Goal: Task Accomplishment & Management: Use online tool/utility

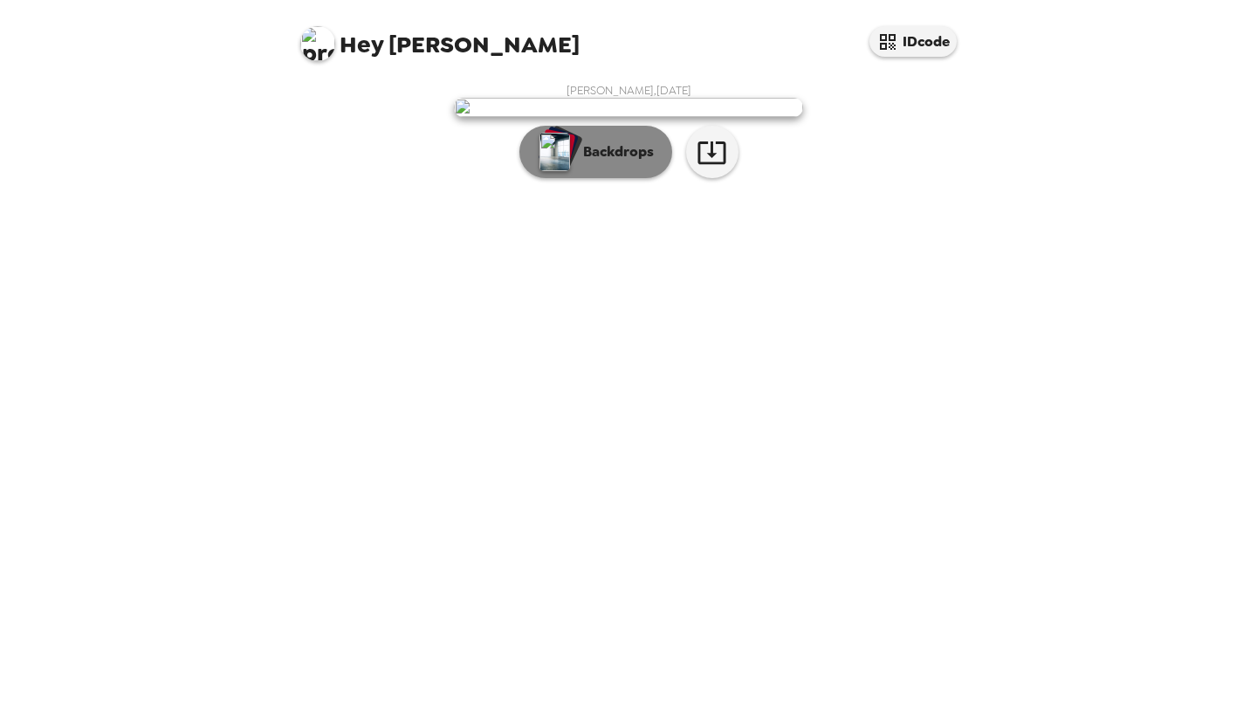
click at [593, 162] on p "Backdrops" at bounding box center [613, 151] width 79 height 21
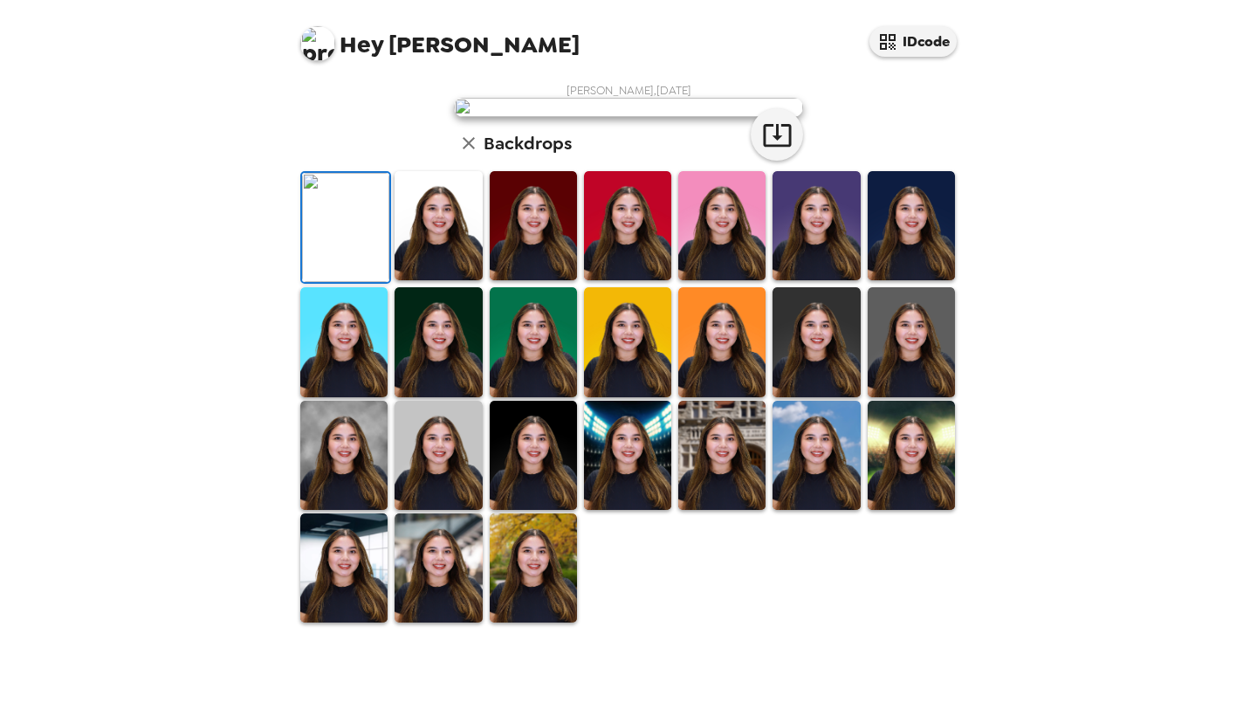
click at [514, 280] on img at bounding box center [533, 225] width 87 height 109
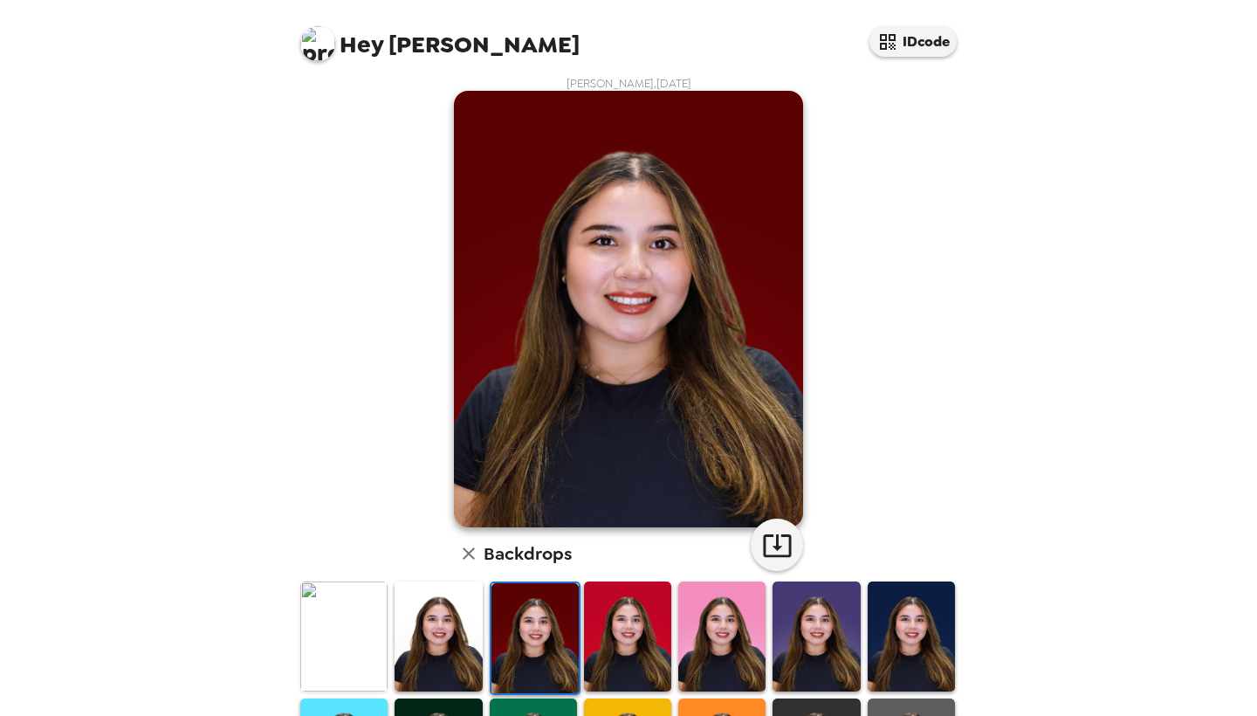
click at [614, 632] on img at bounding box center [627, 635] width 87 height 109
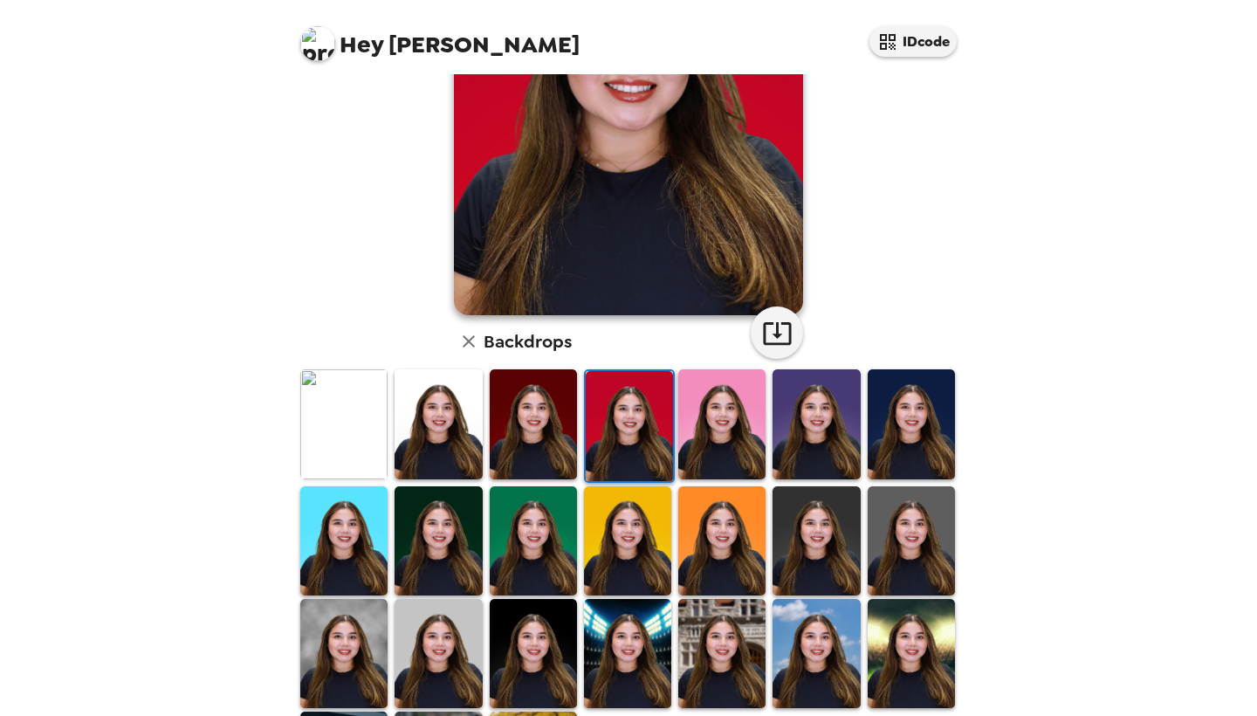
scroll to position [304, 0]
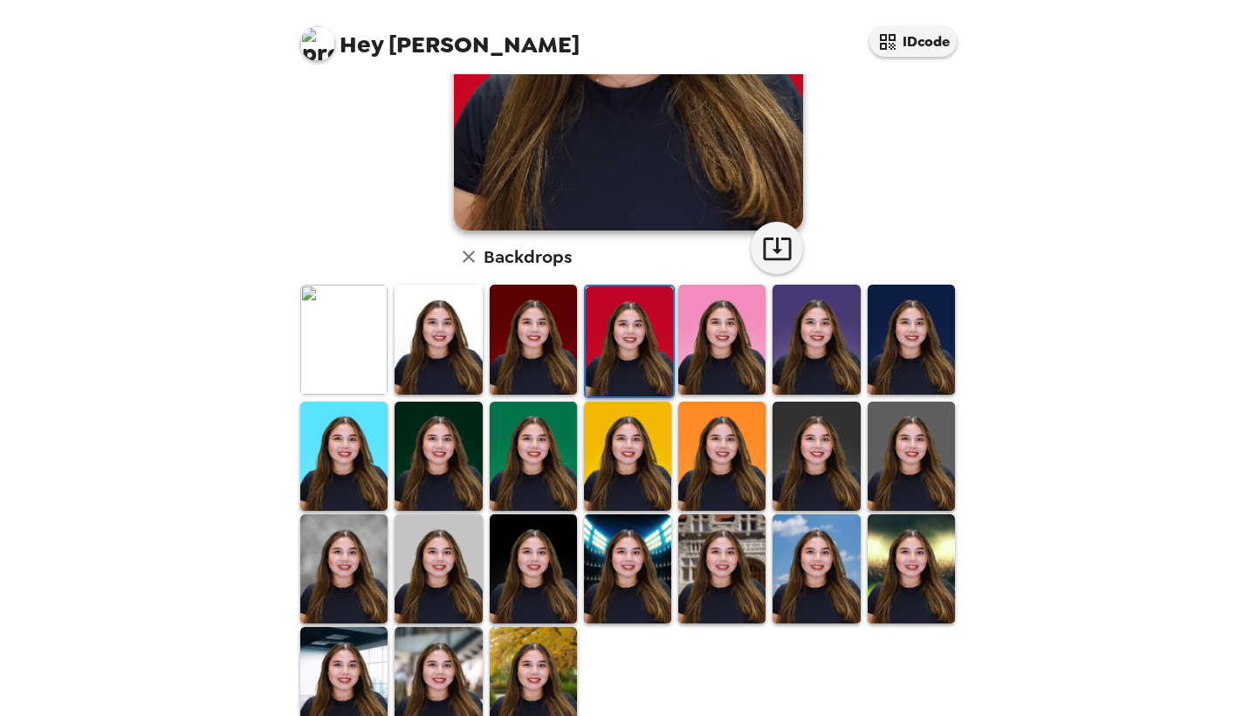
click at [437, 561] on img at bounding box center [438, 568] width 87 height 109
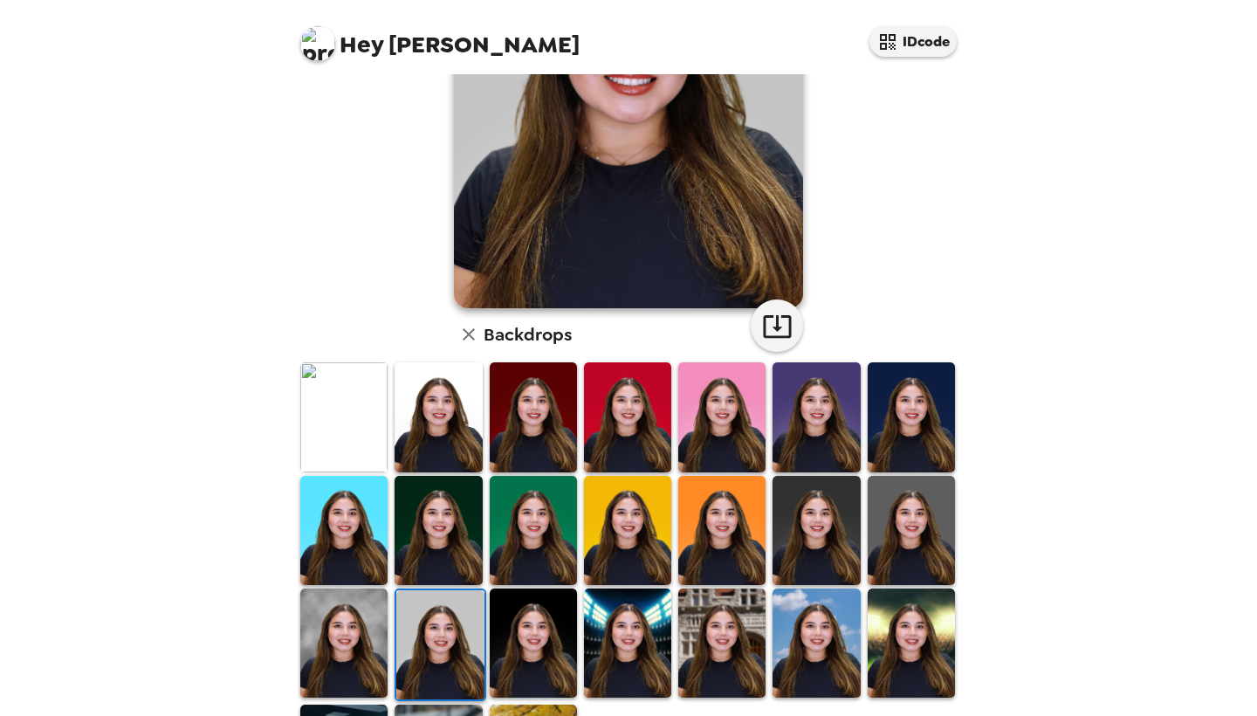
scroll to position [262, 0]
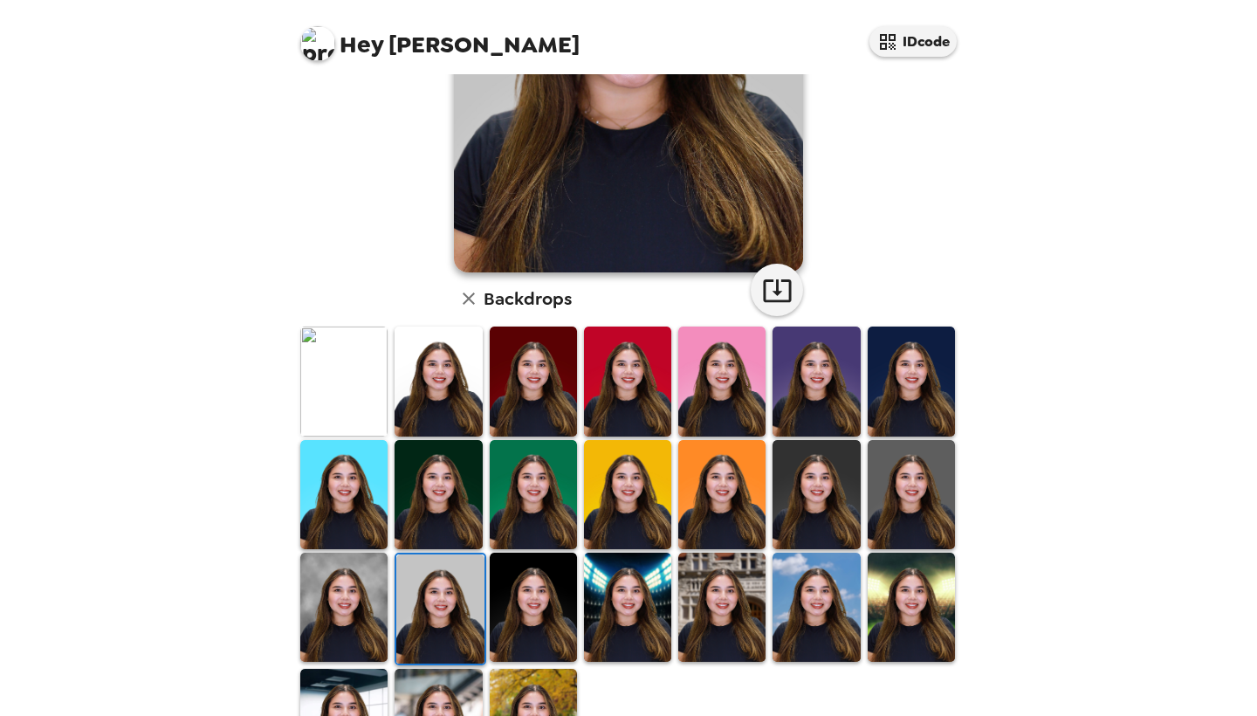
click at [341, 595] on img at bounding box center [343, 607] width 87 height 109
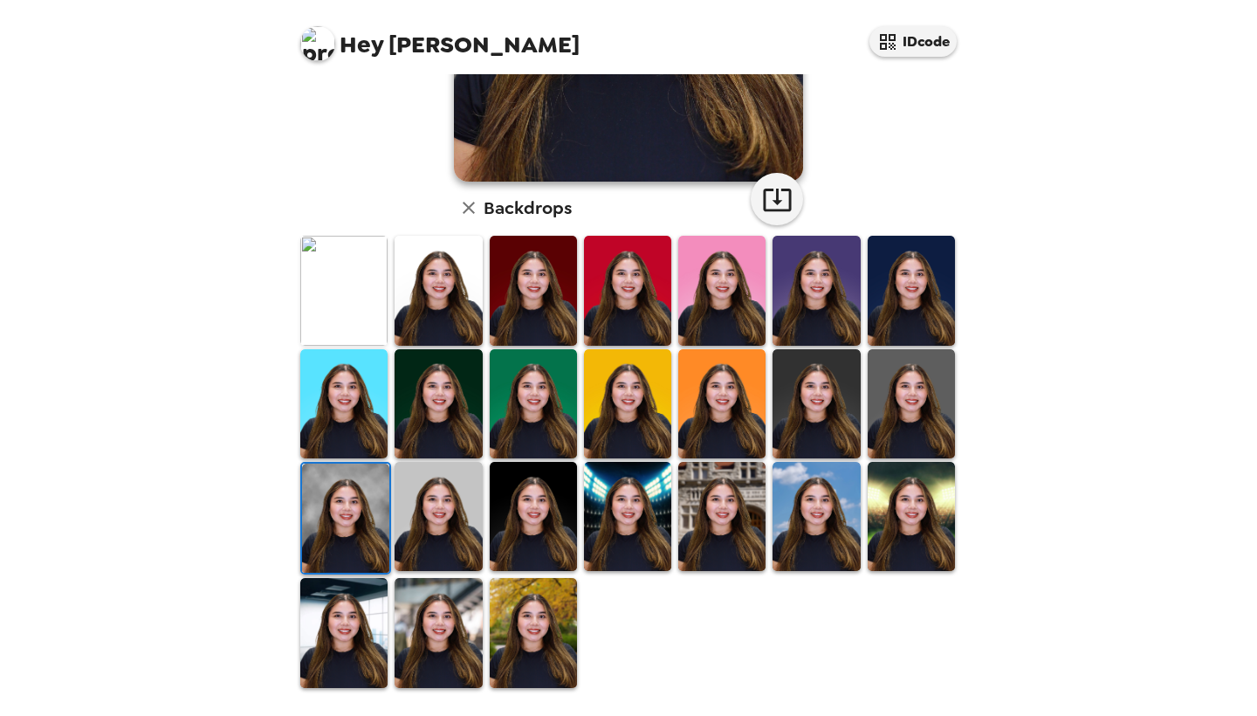
scroll to position [350, 0]
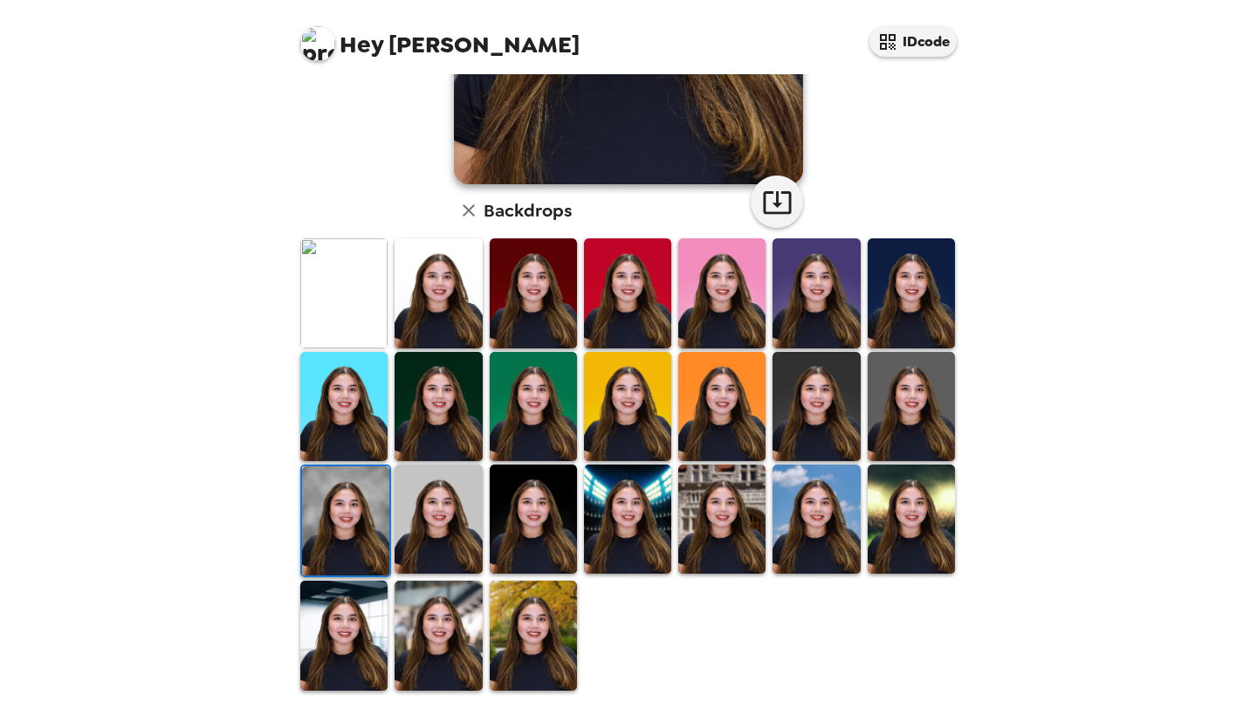
click at [353, 278] on img at bounding box center [343, 292] width 87 height 109
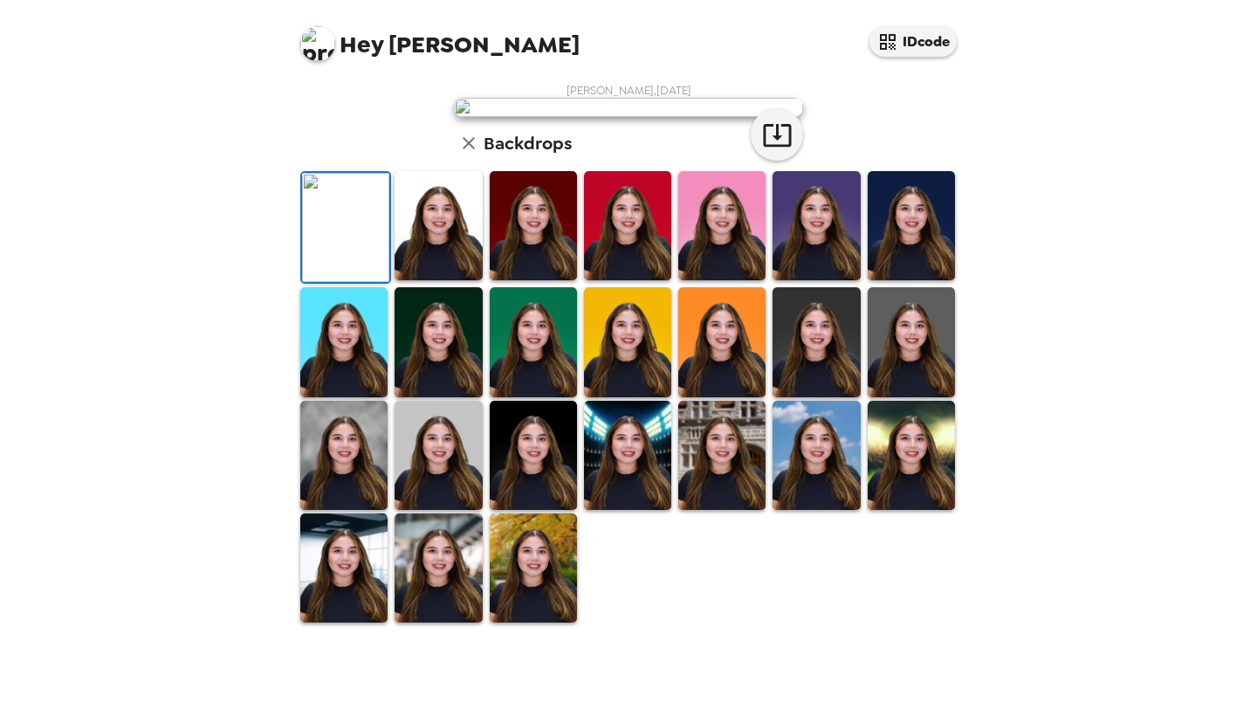
scroll to position [0, 0]
click at [777, 150] on icon "button" at bounding box center [777, 135] width 31 height 31
click at [180, 483] on div "Hey Celeste IDcode Celeste Zapata , 10-03-2025 Backdrops" at bounding box center [628, 358] width 1257 height 716
click at [767, 147] on icon "button" at bounding box center [777, 135] width 28 height 23
click at [266, 308] on div "Hey Celeste IDcode Celeste Zapata , 10-03-2025 Backdrops" at bounding box center [628, 358] width 1257 height 716
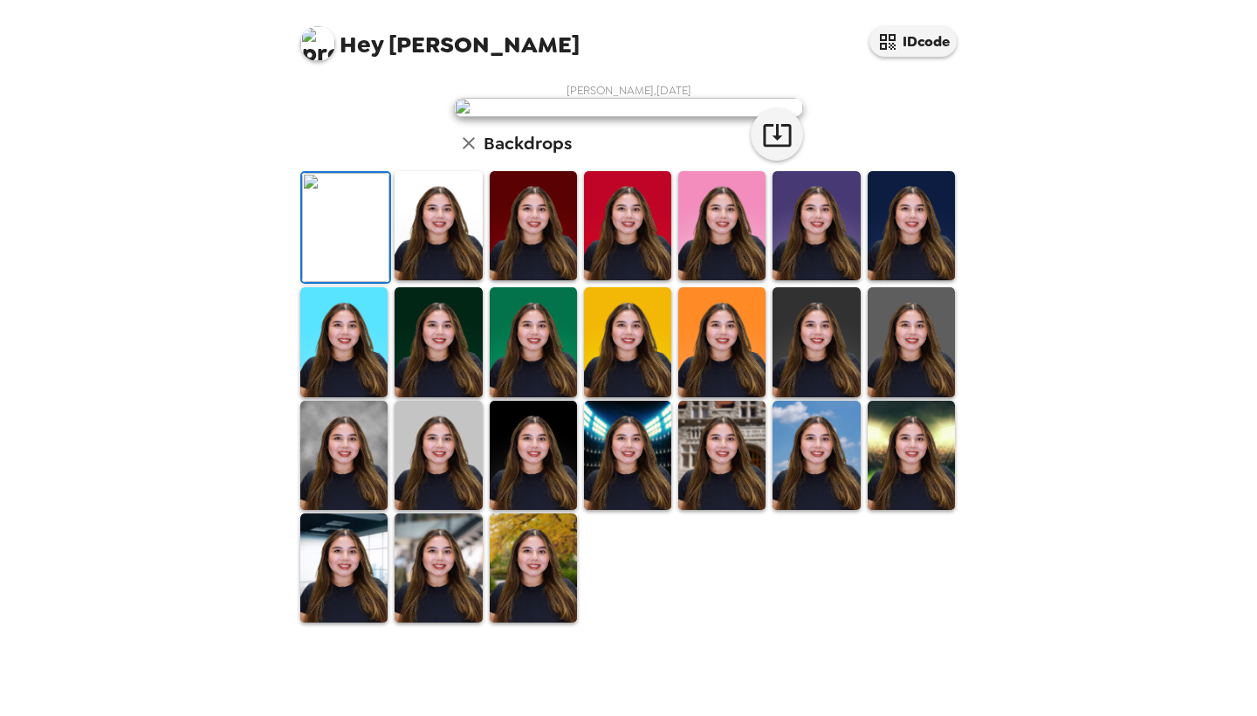
click at [560, 2] on div "Hey Celeste IDcode" at bounding box center [628, 37] width 698 height 74
click at [443, 622] on img at bounding box center [438, 567] width 87 height 109
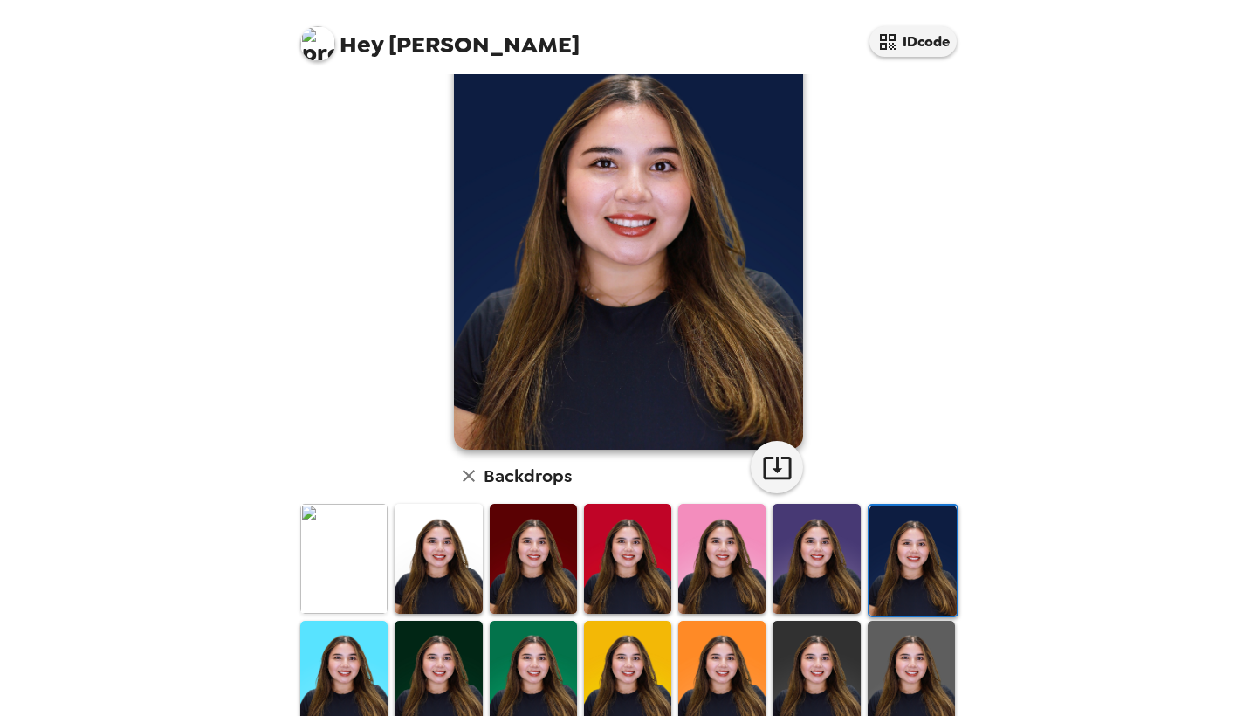
scroll to position [79, 0]
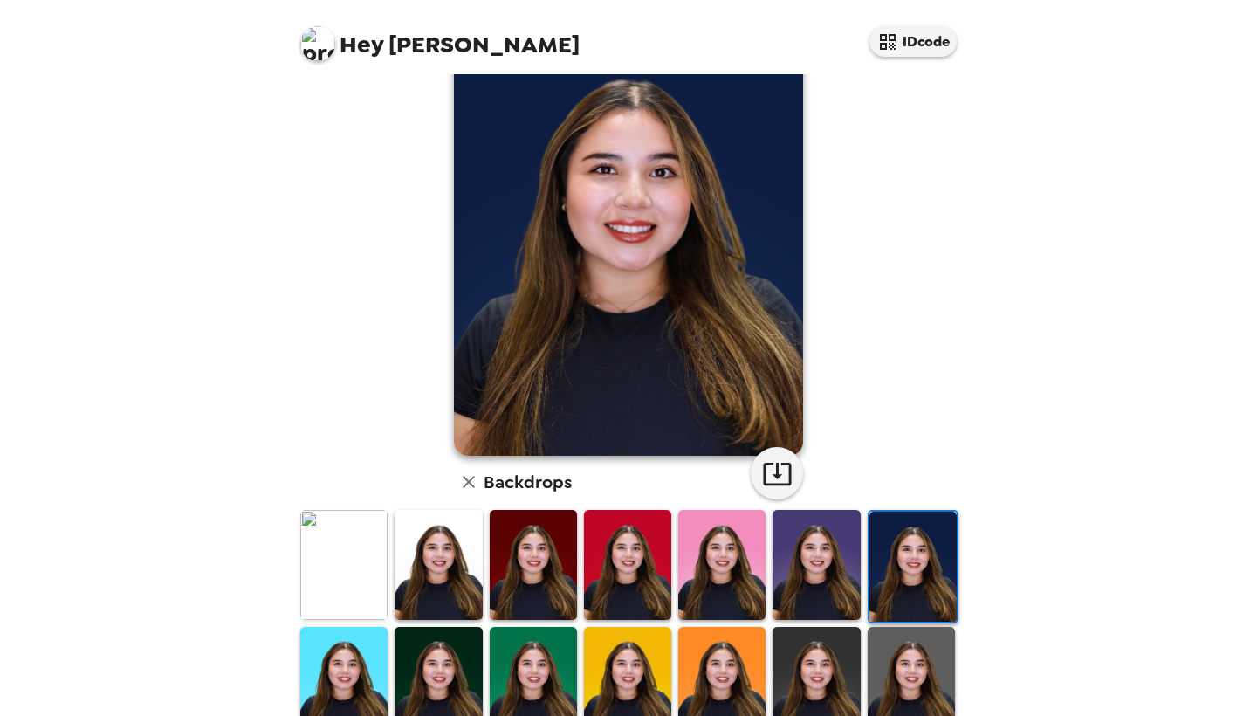
click at [901, 666] on img at bounding box center [911, 681] width 87 height 109
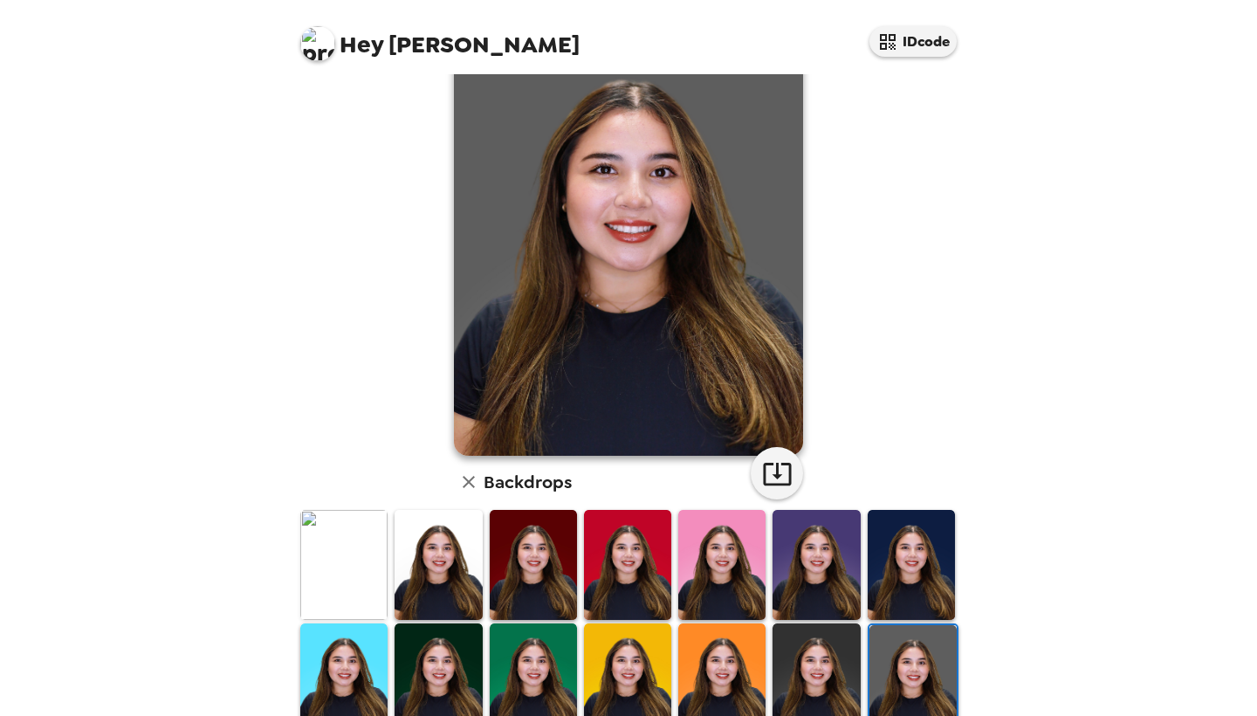
click at [418, 539] on img at bounding box center [438, 564] width 87 height 109
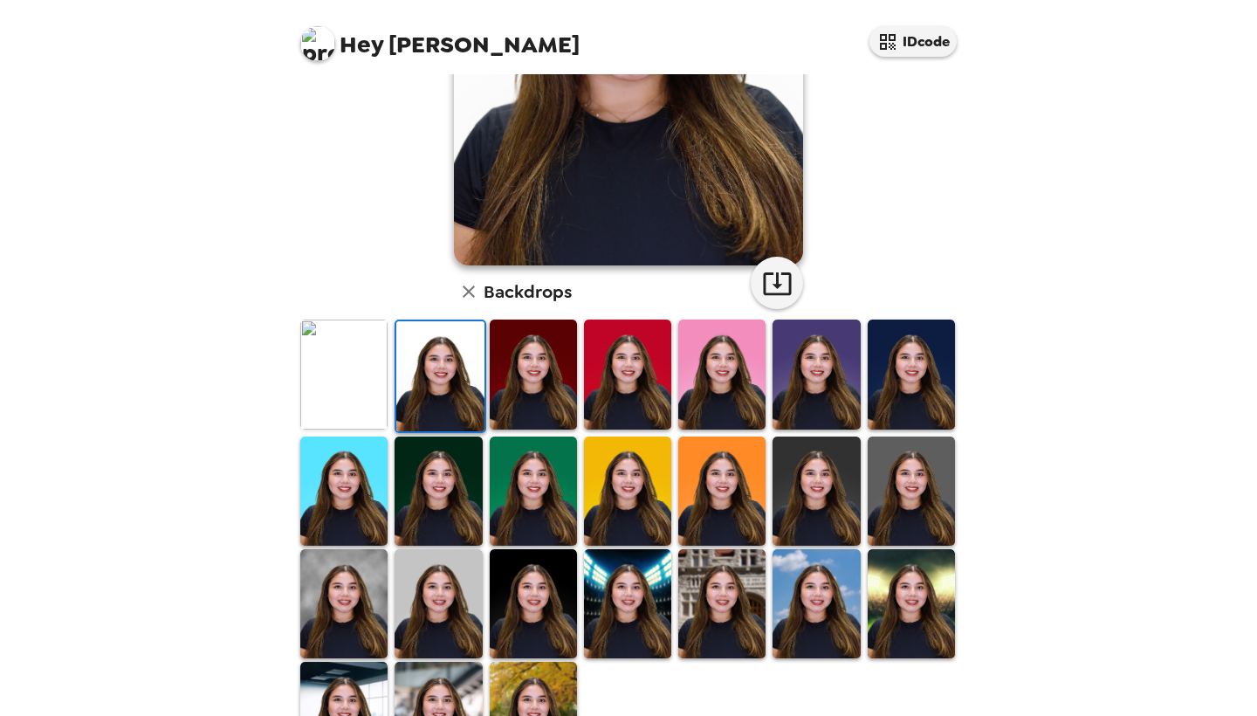
scroll to position [275, 0]
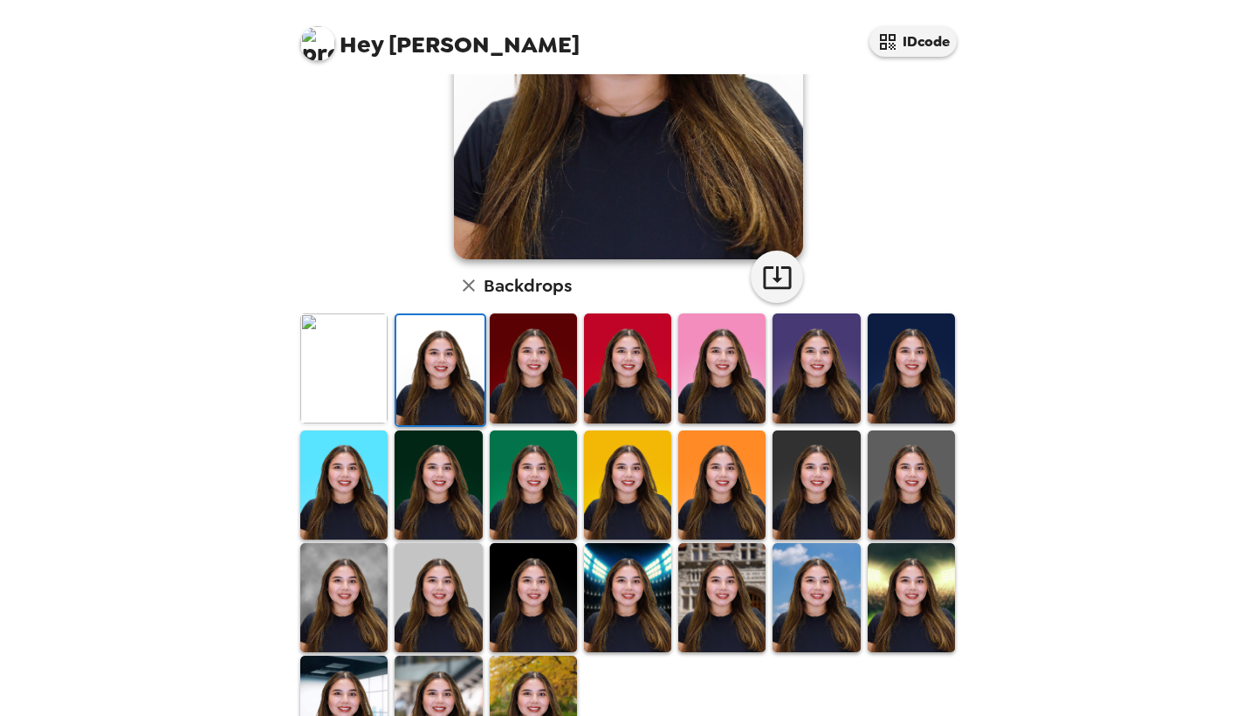
click at [355, 566] on img at bounding box center [343, 597] width 87 height 109
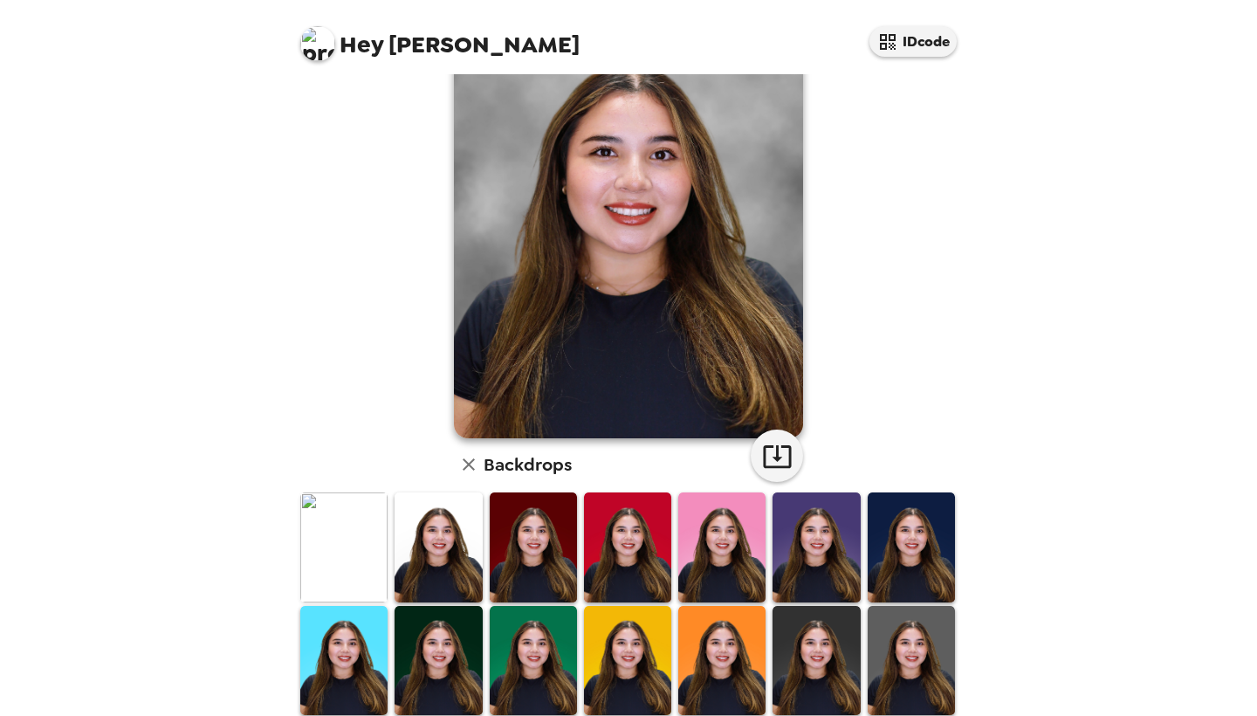
scroll to position [186, 0]
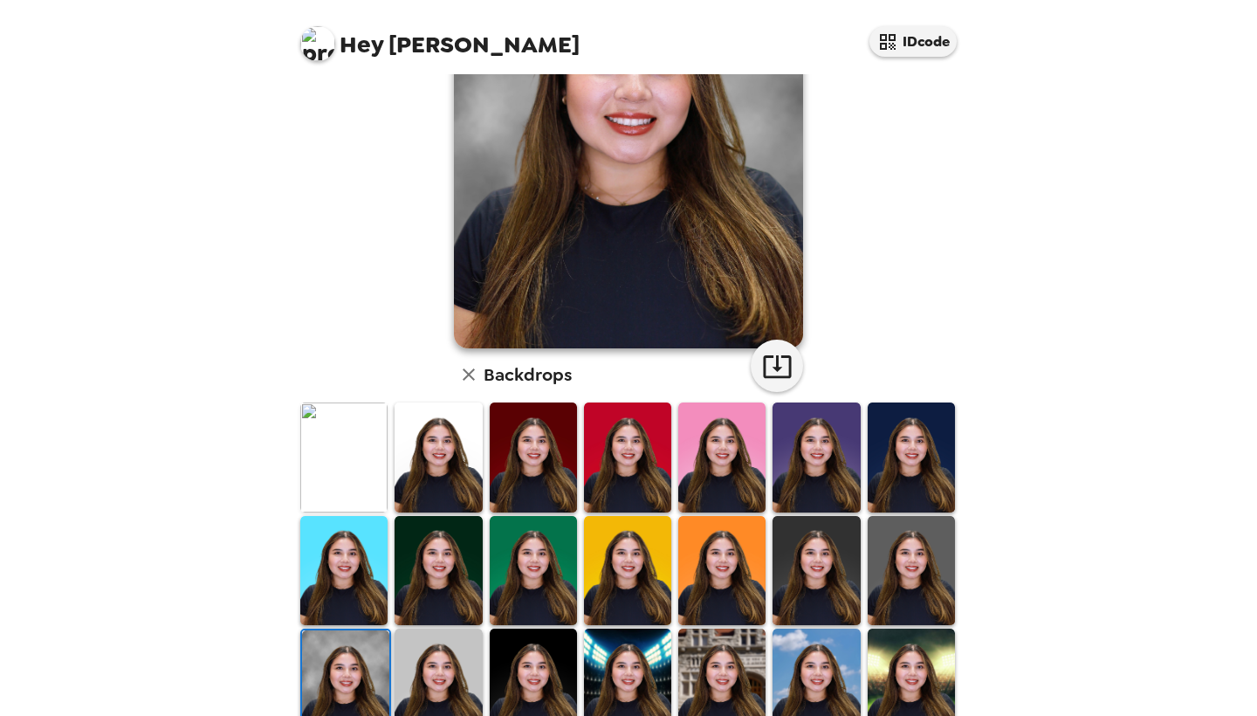
click at [443, 650] on img at bounding box center [438, 682] width 87 height 109
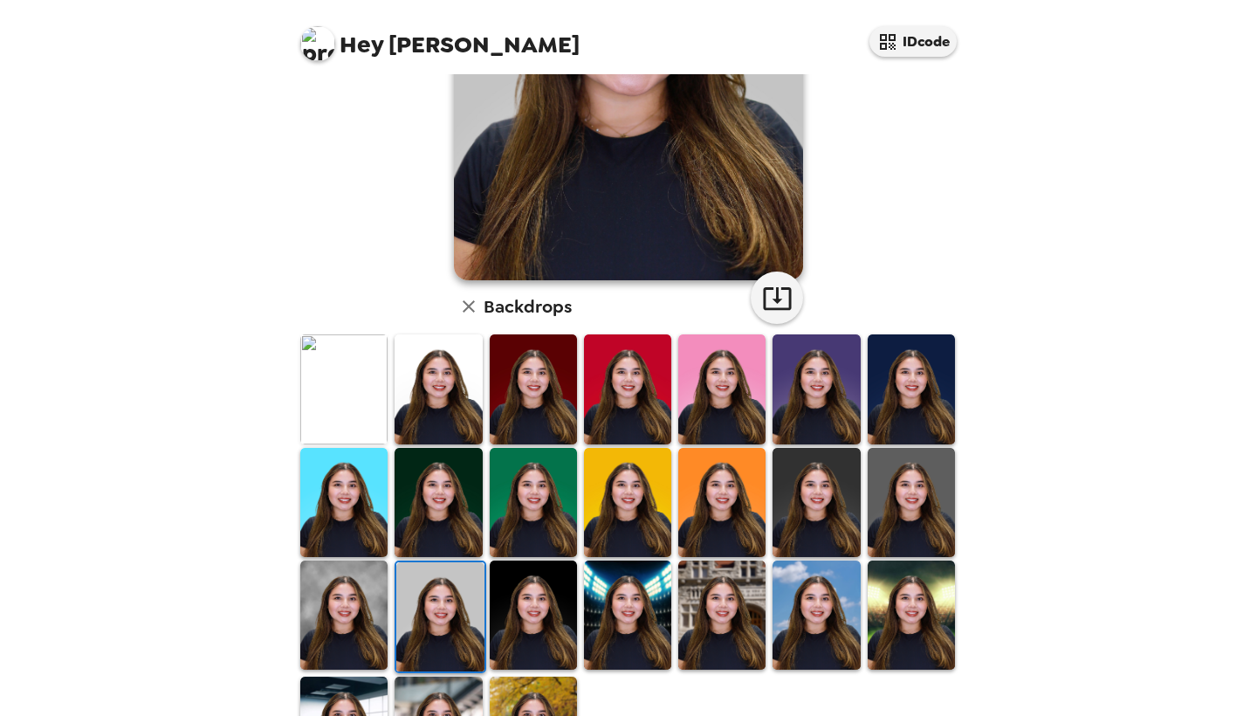
scroll to position [257, 0]
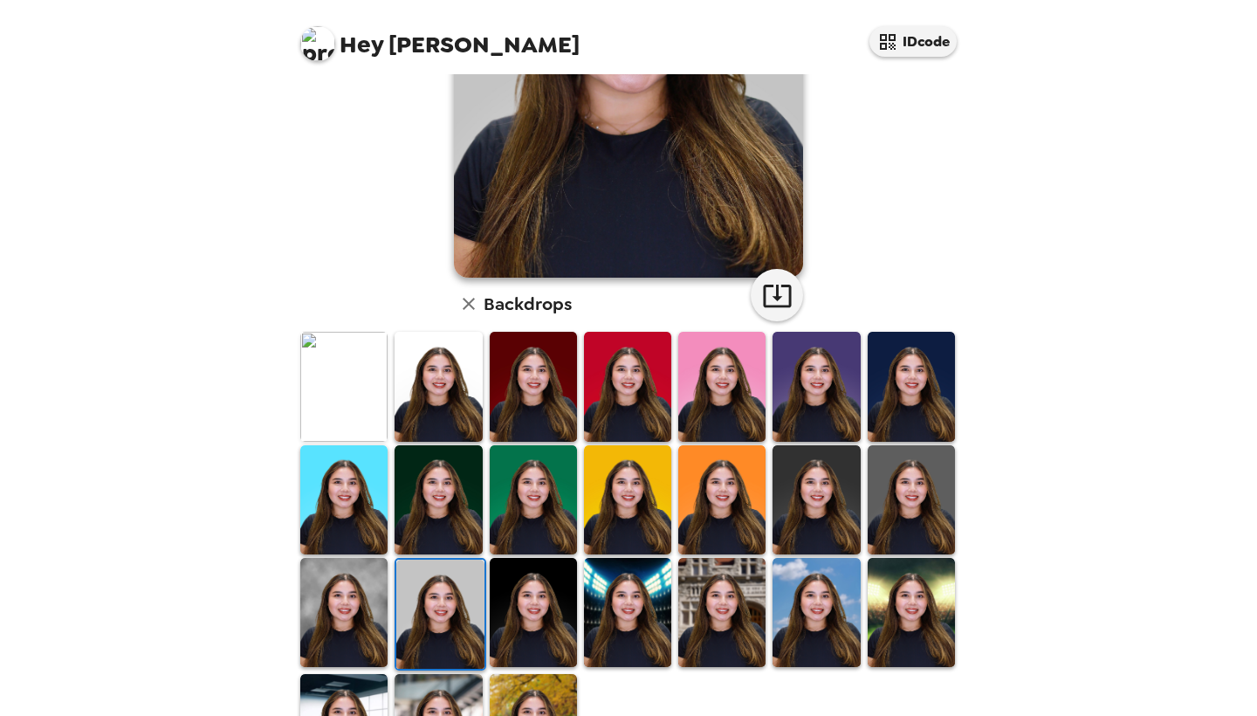
click at [531, 599] on img at bounding box center [533, 612] width 87 height 109
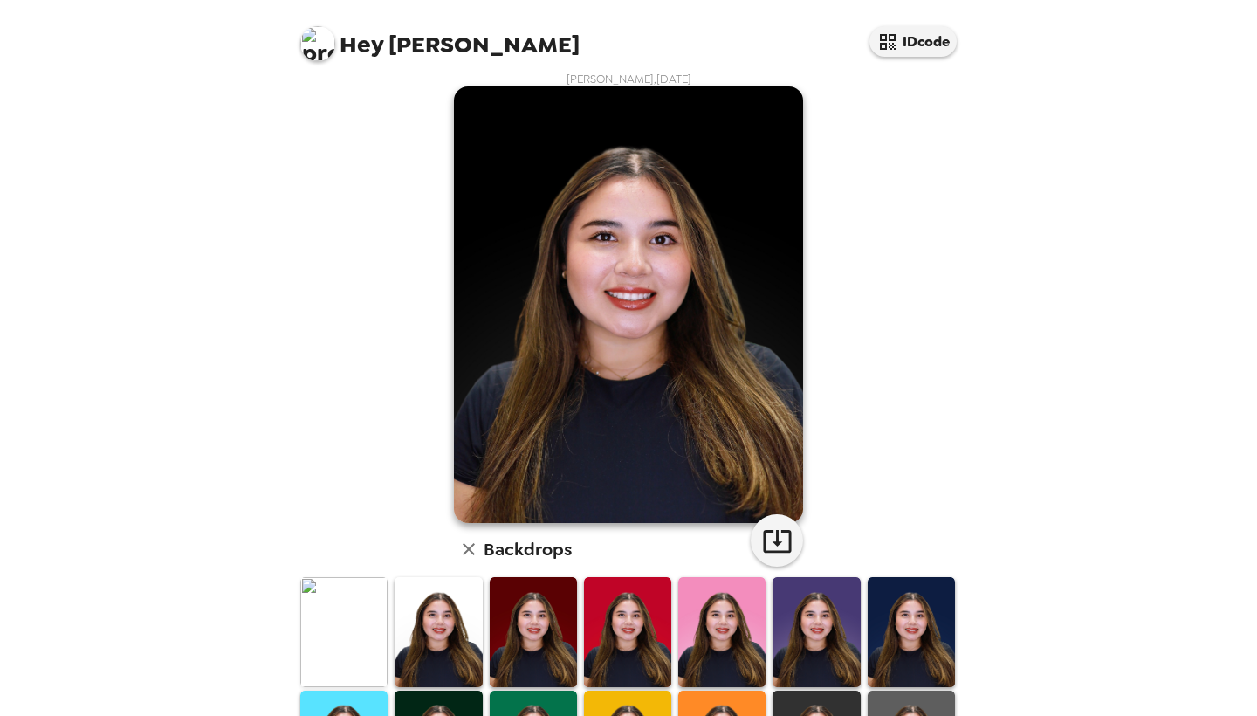
scroll to position [0, 0]
click at [914, 612] on img at bounding box center [911, 631] width 87 height 109
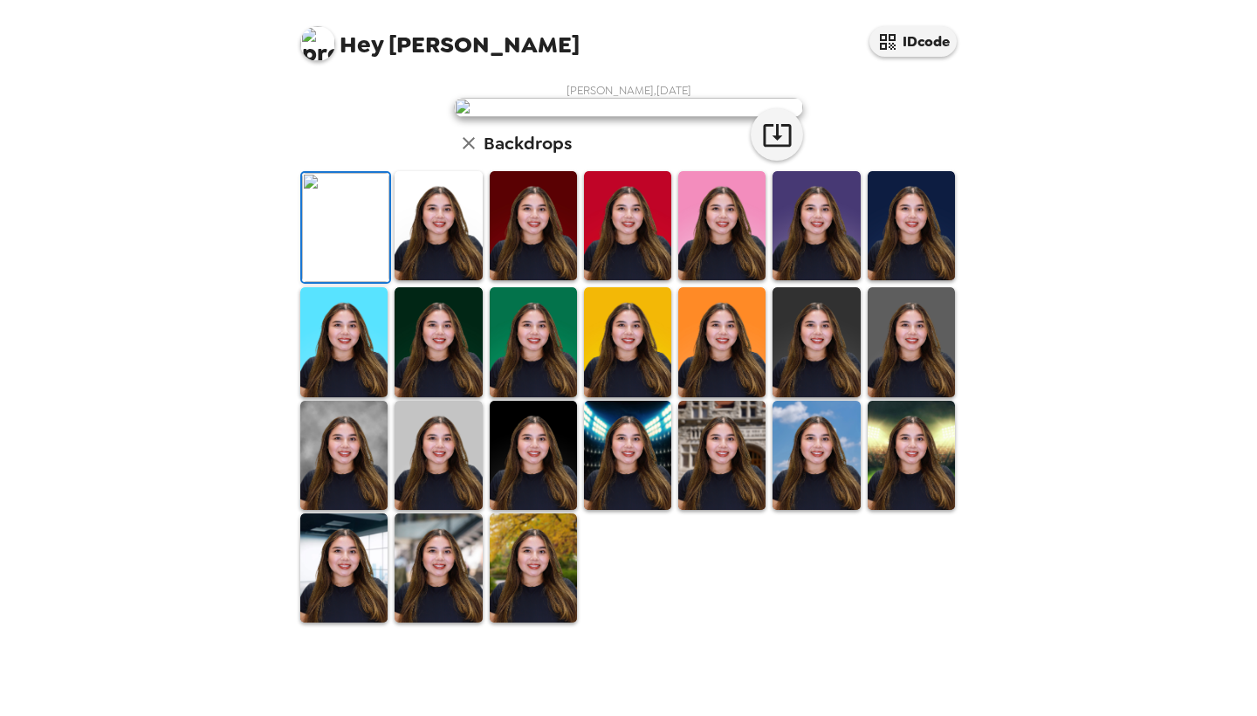
scroll to position [343, 0]
click at [904, 396] on img at bounding box center [911, 341] width 87 height 109
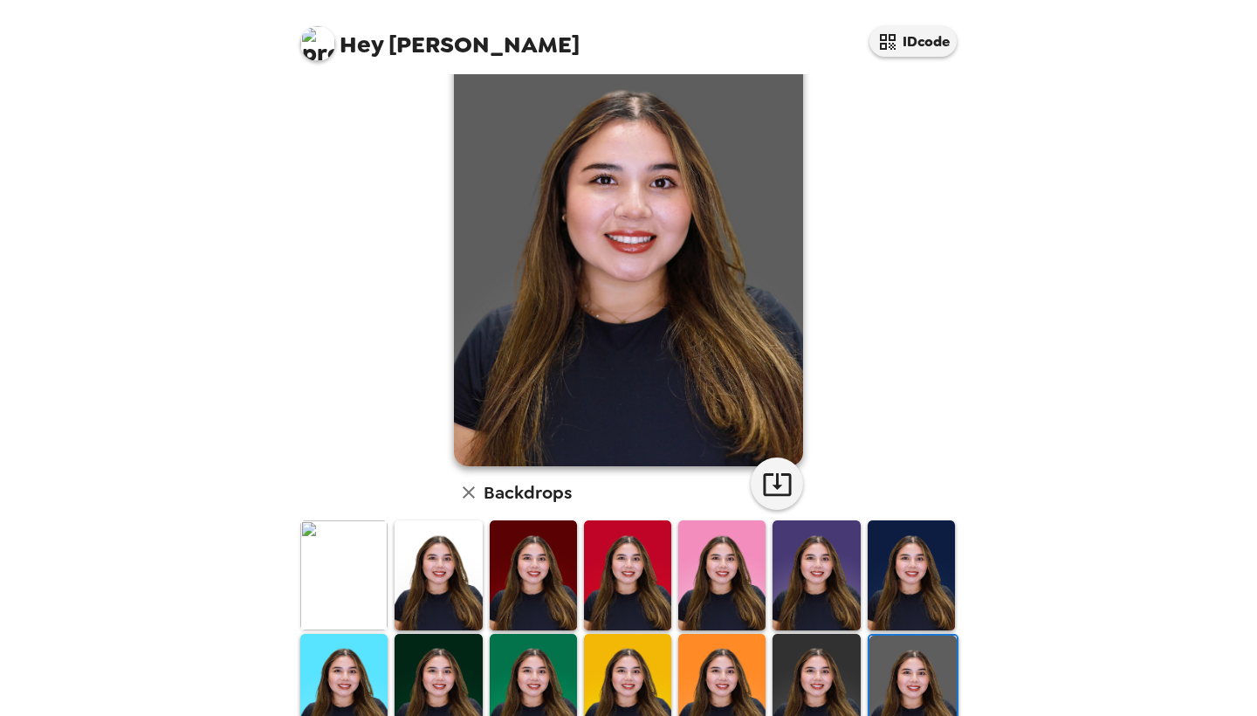
scroll to position [0, 0]
click at [356, 576] on img at bounding box center [343, 574] width 87 height 109
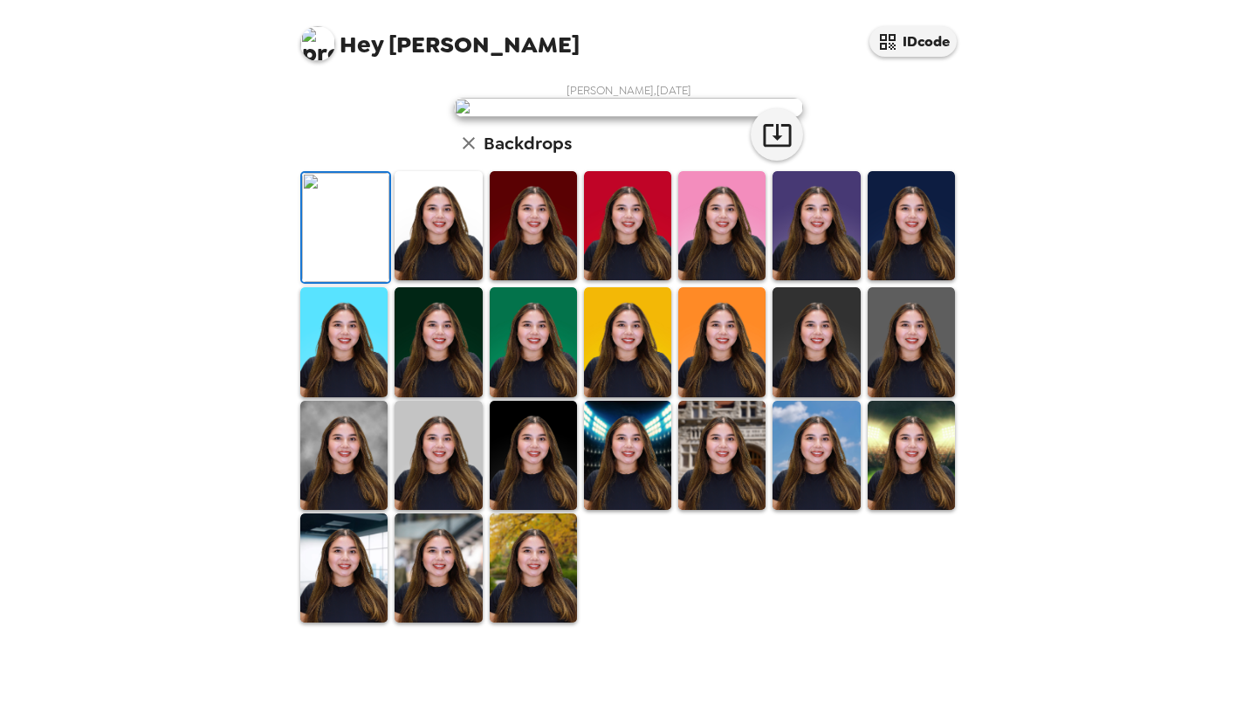
scroll to position [95, 0]
click at [911, 280] on img at bounding box center [911, 225] width 87 height 109
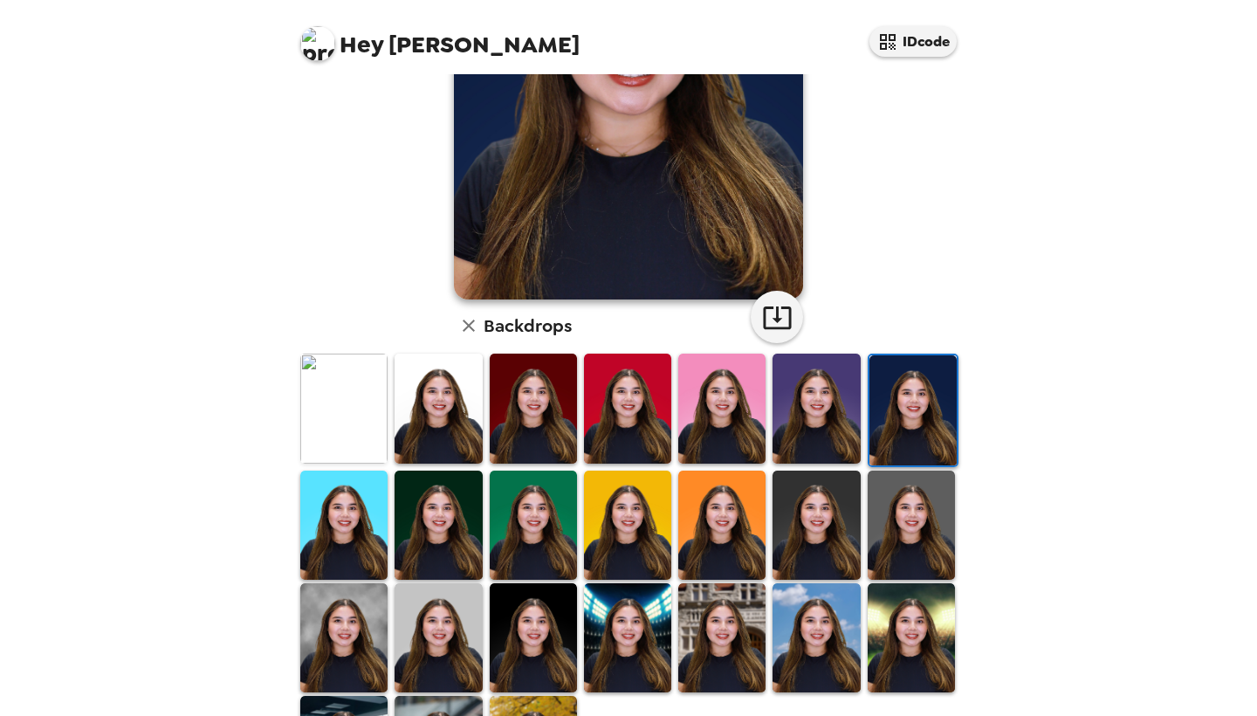
scroll to position [263, 0]
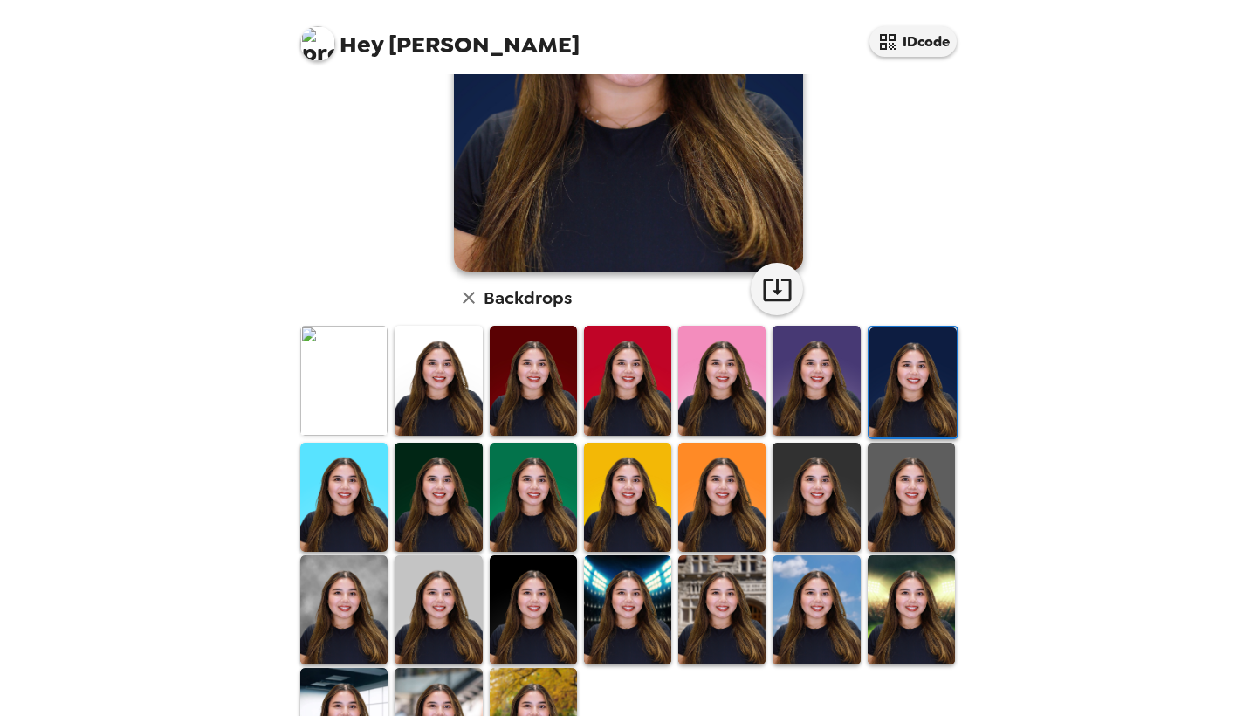
click at [470, 627] on img at bounding box center [438, 609] width 87 height 109
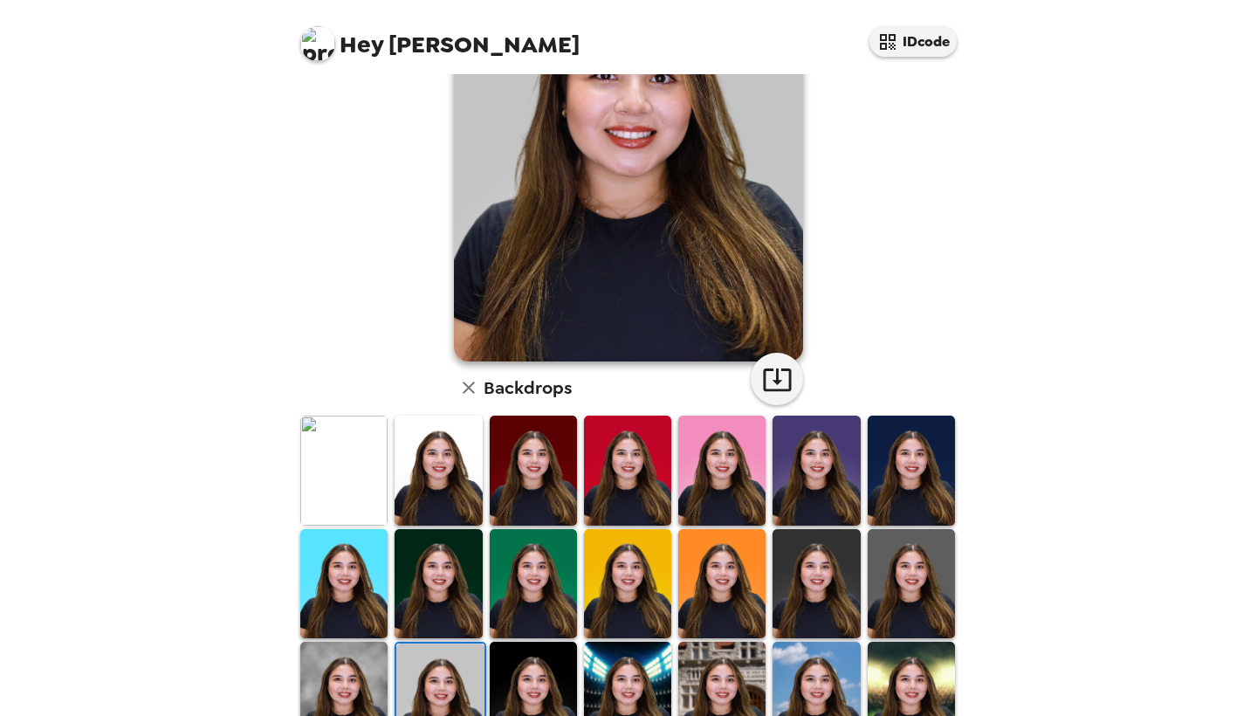
scroll to position [174, 0]
click at [338, 676] on img at bounding box center [343, 695] width 87 height 109
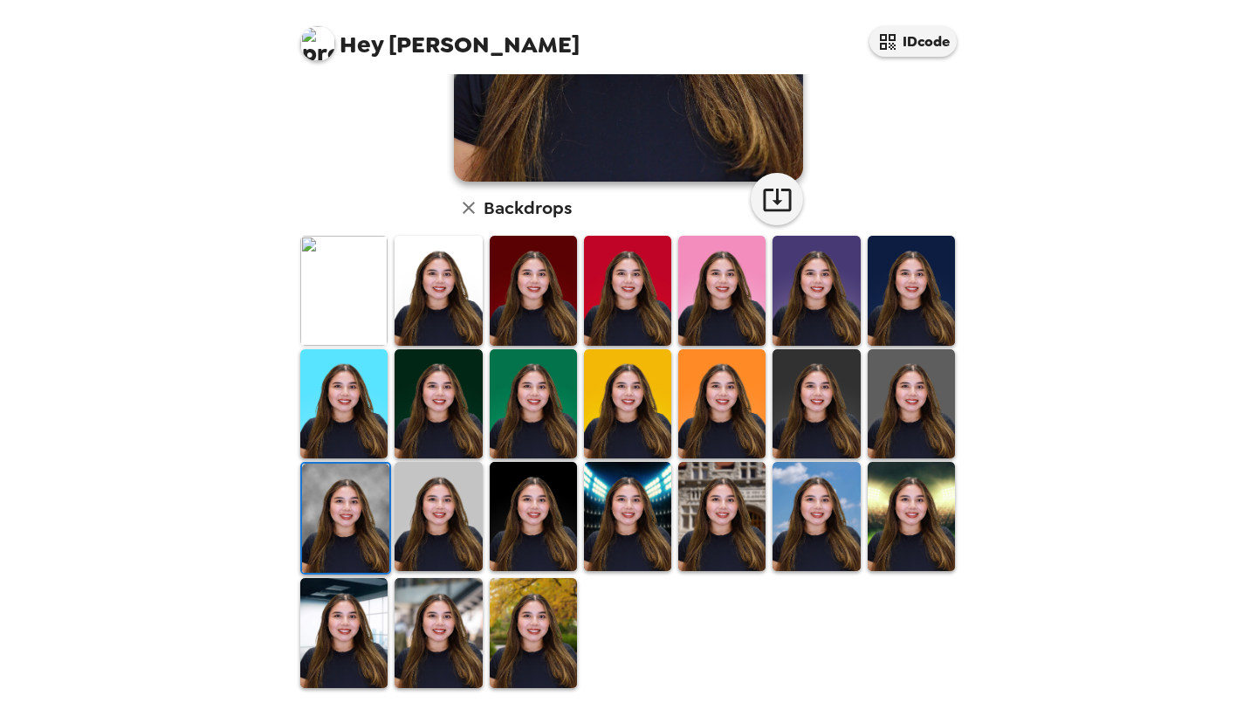
scroll to position [353, 0]
click at [820, 531] on img at bounding box center [815, 516] width 87 height 109
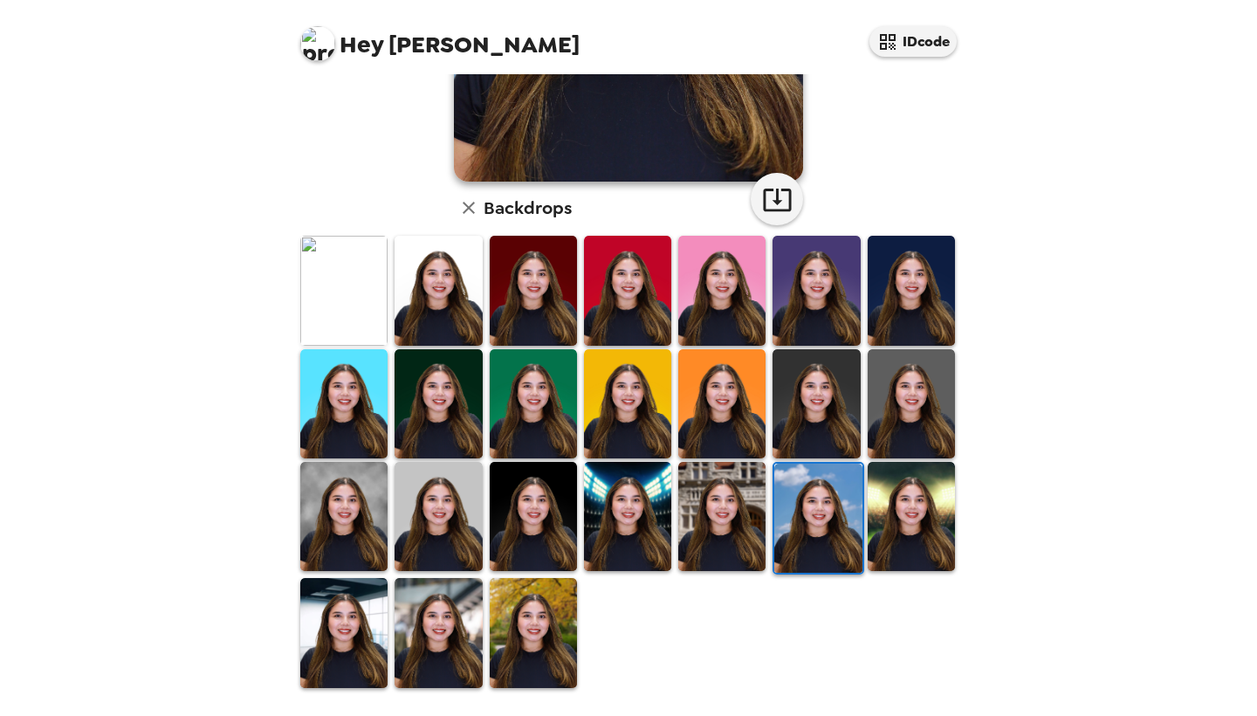
scroll to position [0, 0]
click at [528, 623] on img at bounding box center [533, 632] width 87 height 109
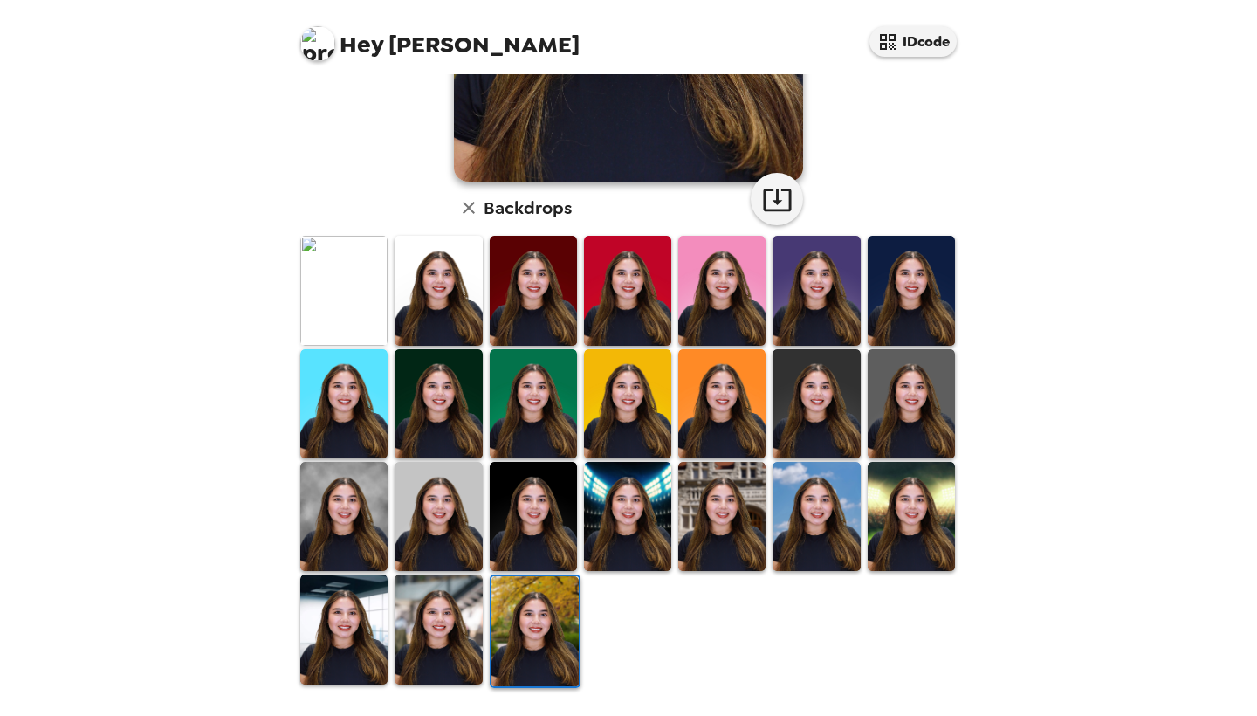
click at [727, 511] on img at bounding box center [721, 516] width 87 height 109
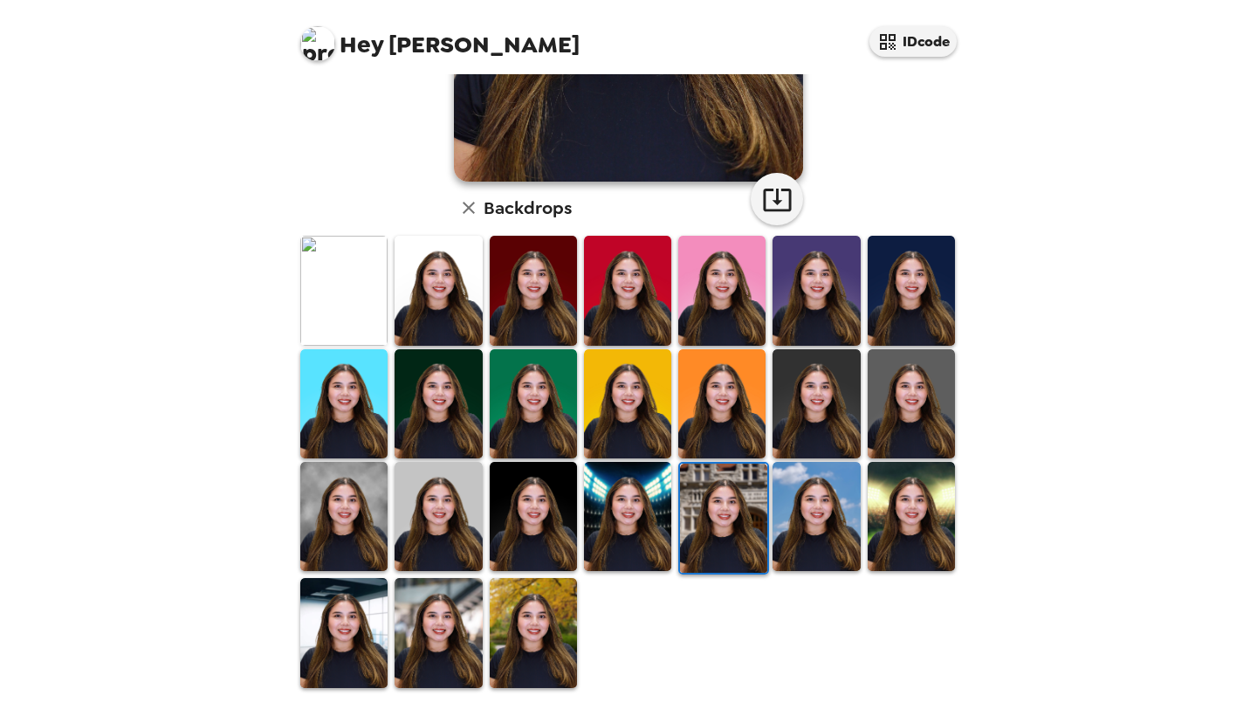
scroll to position [353, 0]
